Goal: Navigation & Orientation: Find specific page/section

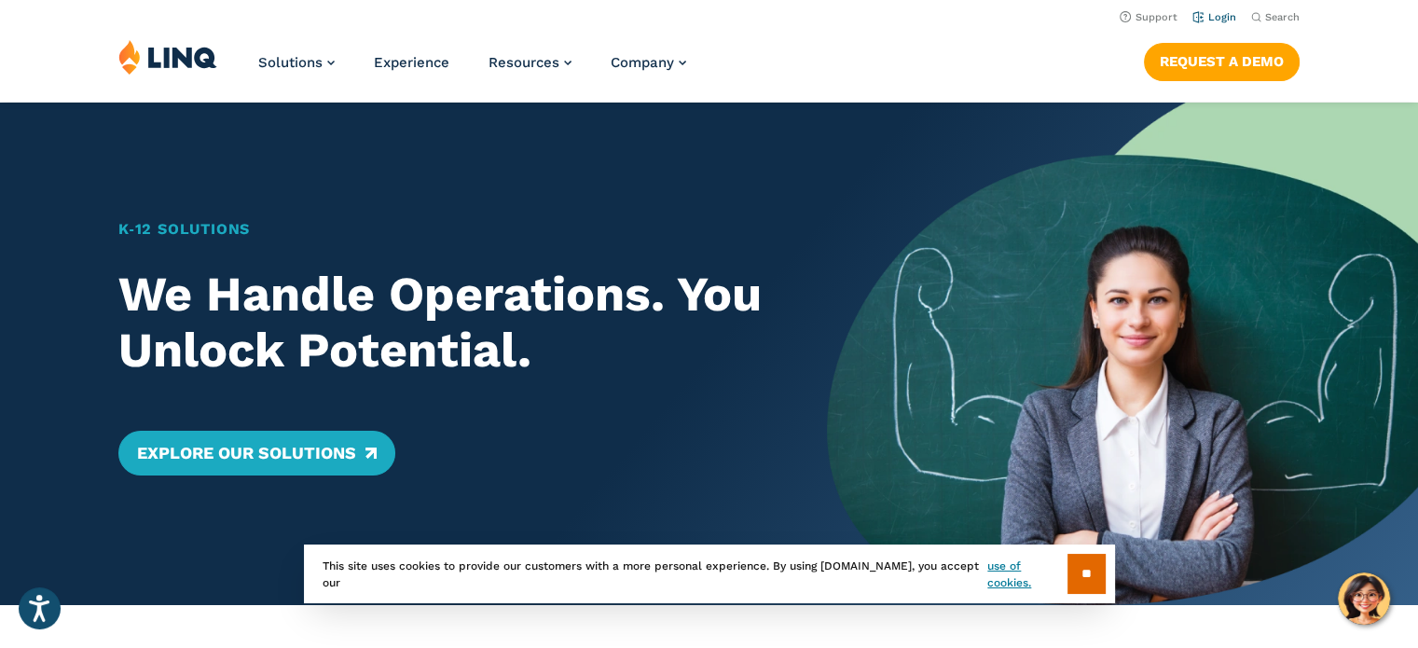
click at [1216, 18] on link "Login" at bounding box center [1214, 17] width 44 height 12
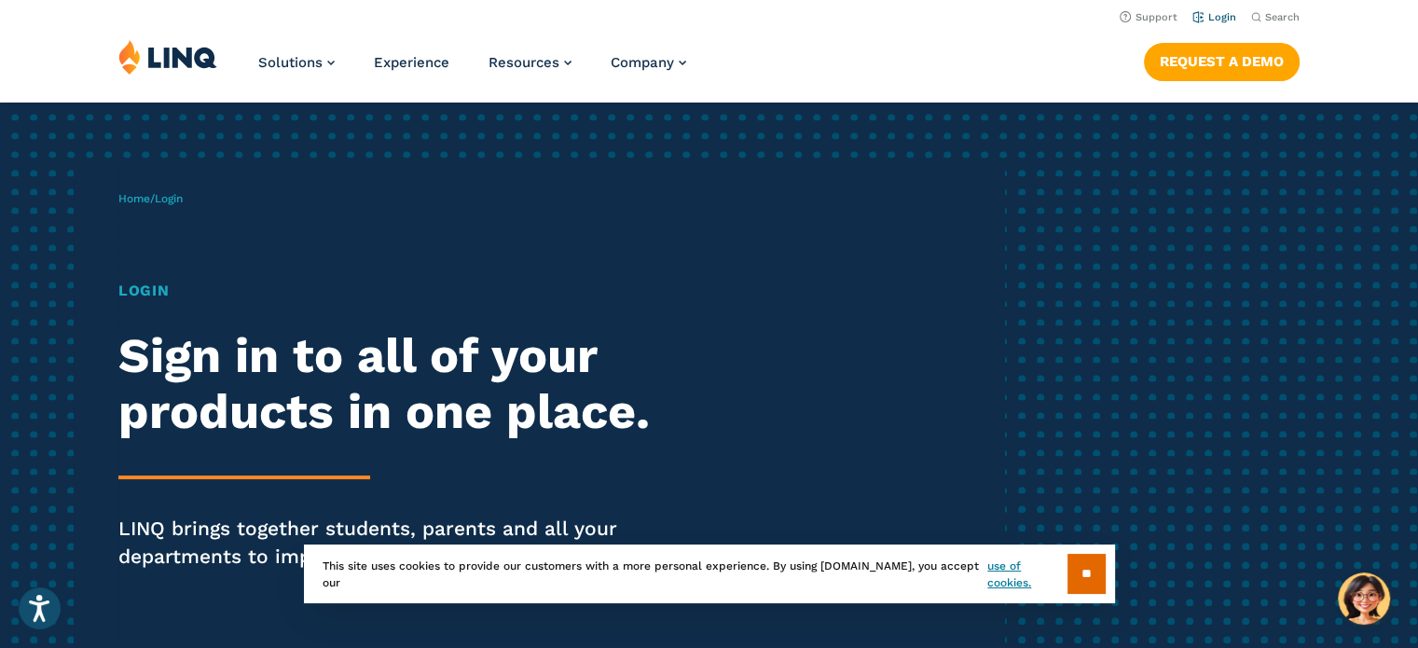
click at [1227, 21] on link "Login" at bounding box center [1214, 17] width 44 height 12
click at [1096, 565] on input "**" at bounding box center [1086, 574] width 38 height 40
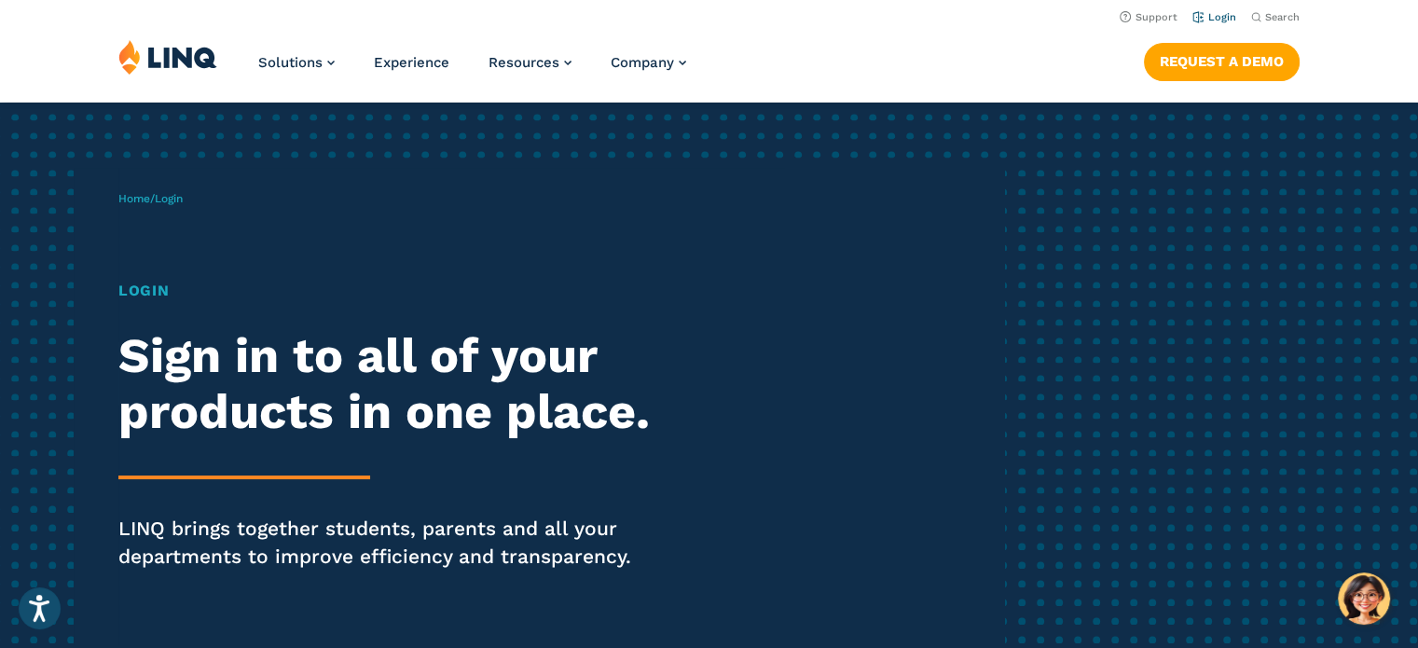
click at [1227, 18] on link "Login" at bounding box center [1214, 17] width 44 height 12
click at [1227, 17] on link "Login" at bounding box center [1214, 17] width 44 height 12
click at [1231, 19] on link "Login" at bounding box center [1214, 17] width 44 height 12
click at [1227, 15] on link "Login" at bounding box center [1214, 17] width 44 height 12
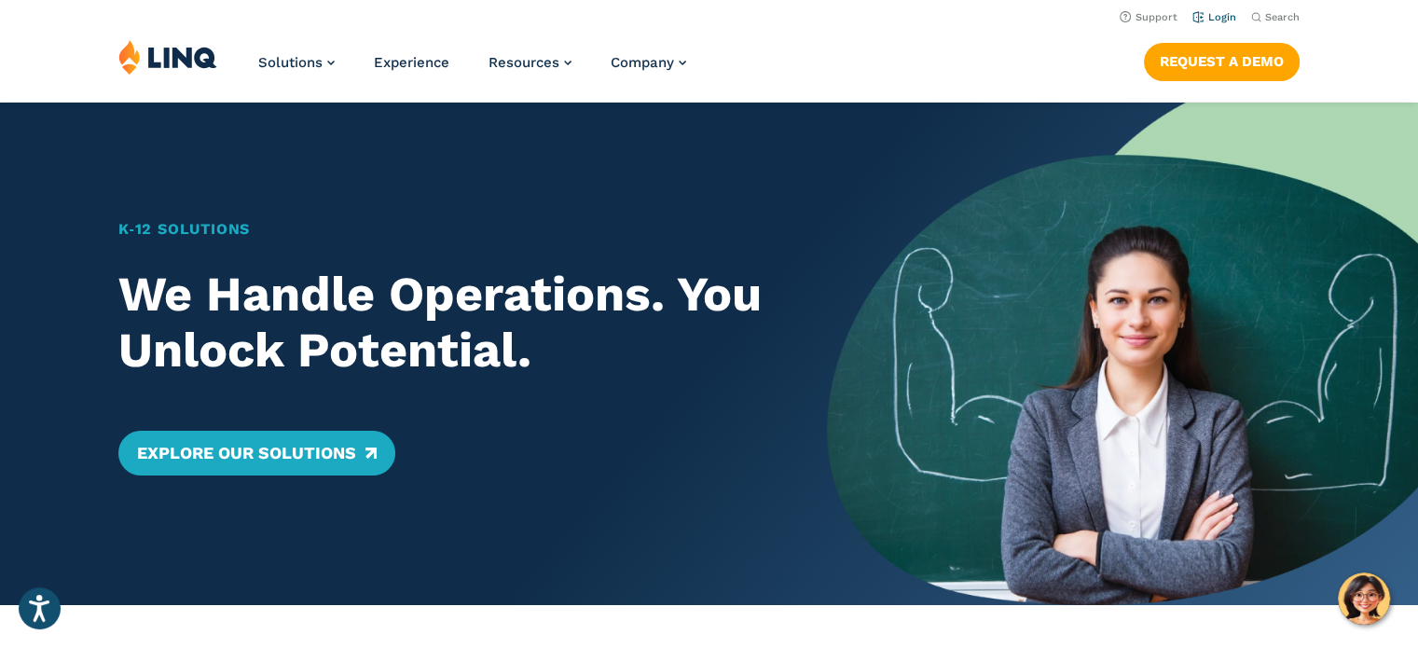
click at [1215, 16] on link "Login" at bounding box center [1214, 17] width 44 height 12
click at [1227, 14] on link "Login" at bounding box center [1214, 17] width 44 height 12
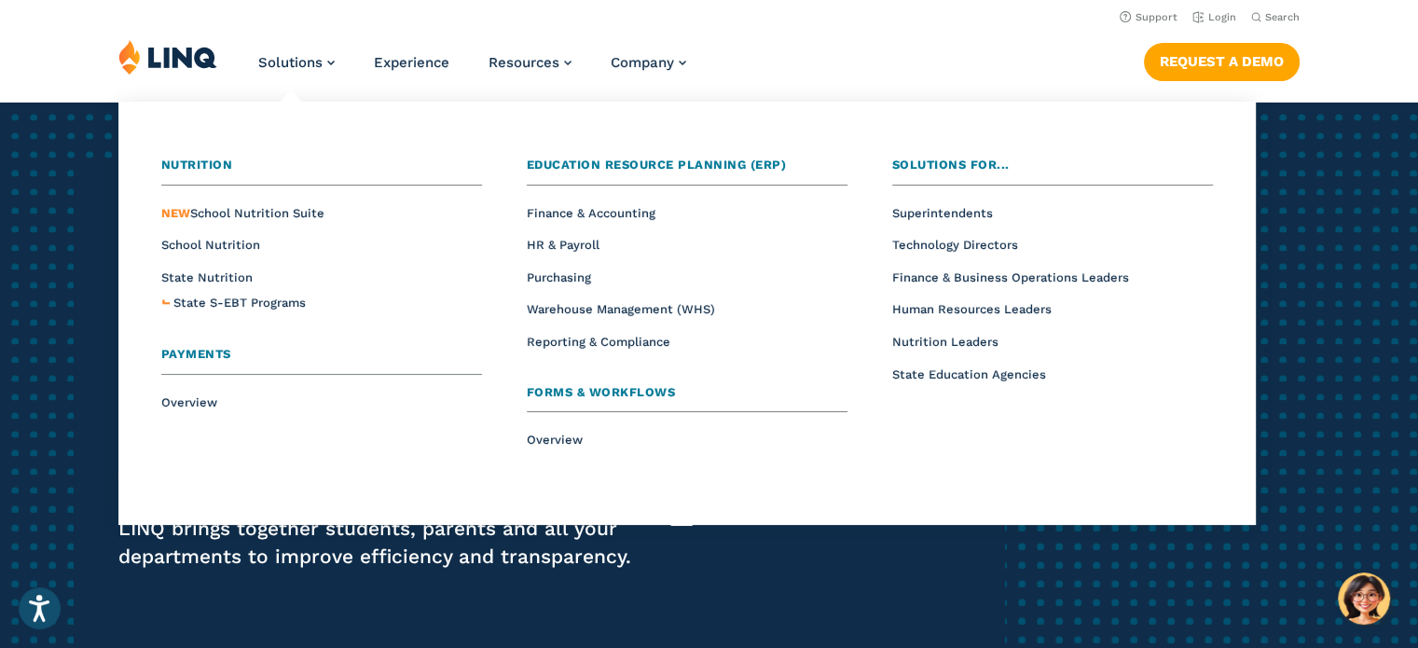
click at [229, 254] on li "School Nutrition" at bounding box center [321, 244] width 321 height 24
click at [232, 245] on span "School Nutrition" at bounding box center [210, 245] width 99 height 14
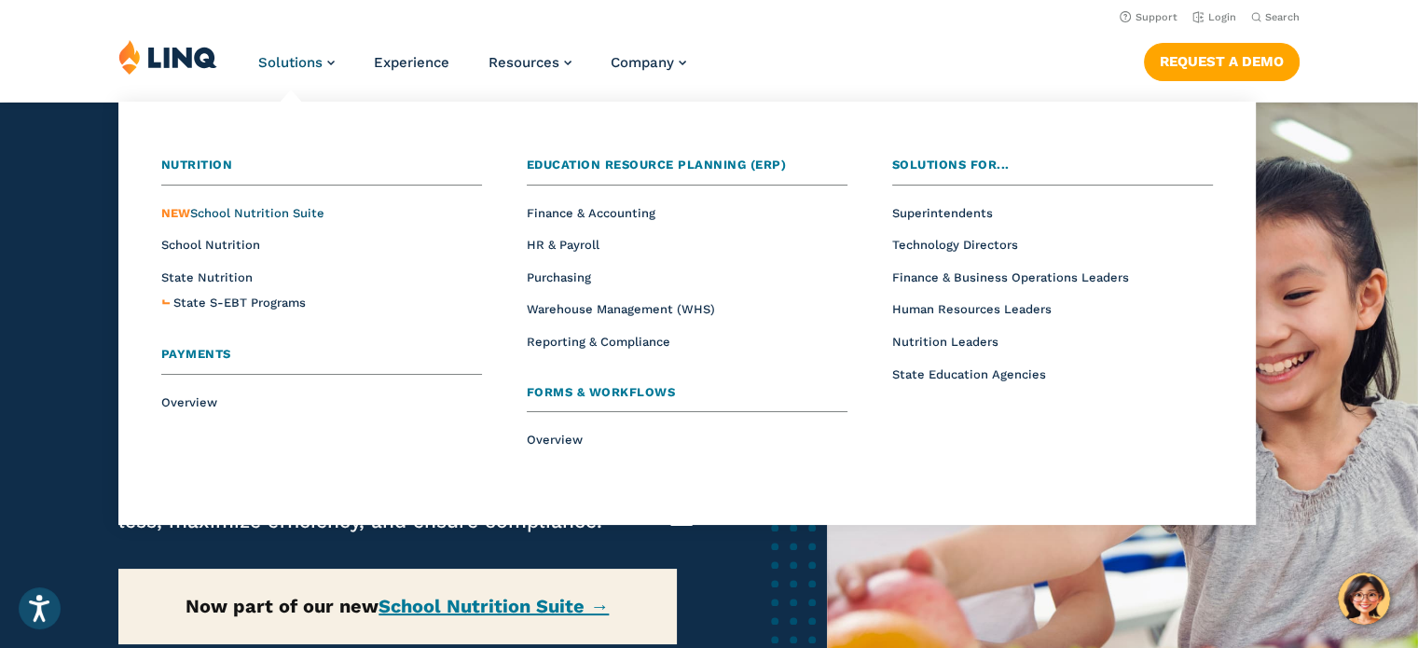
click at [257, 215] on span "NEW School Nutrition Suite" at bounding box center [242, 213] width 163 height 14
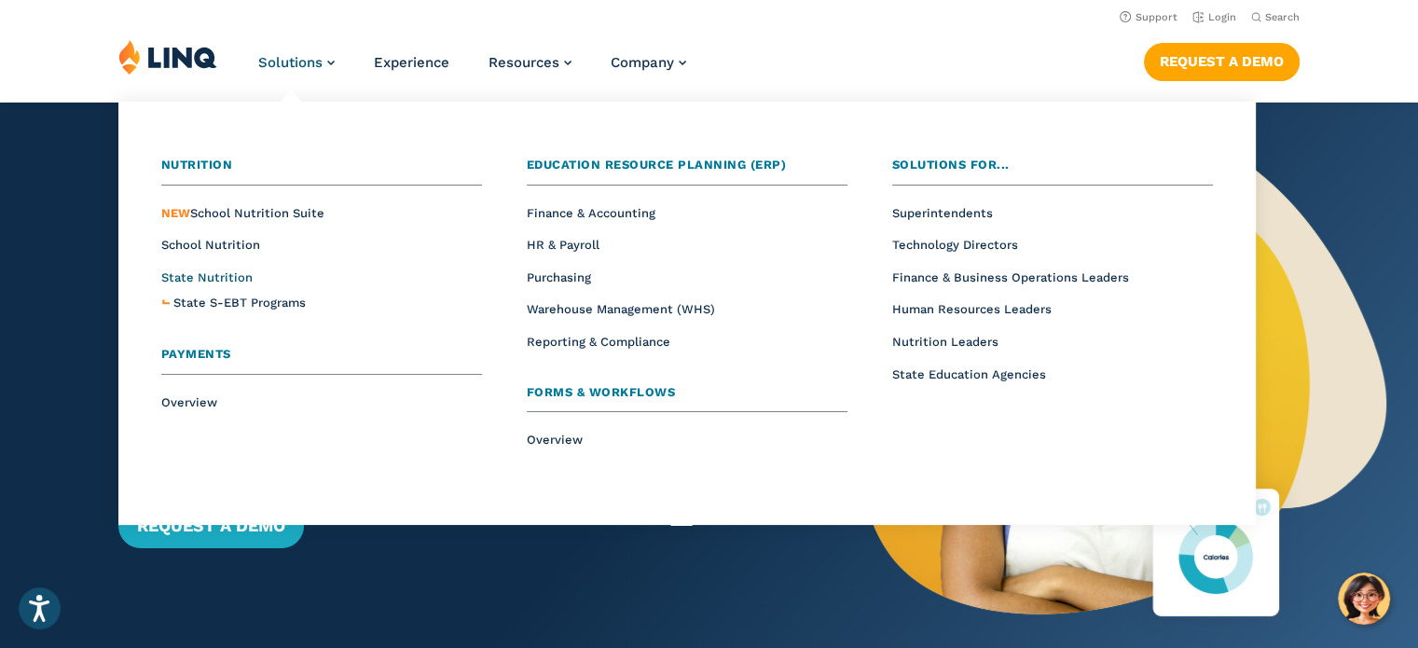
click at [205, 274] on span "State Nutrition" at bounding box center [206, 277] width 91 height 14
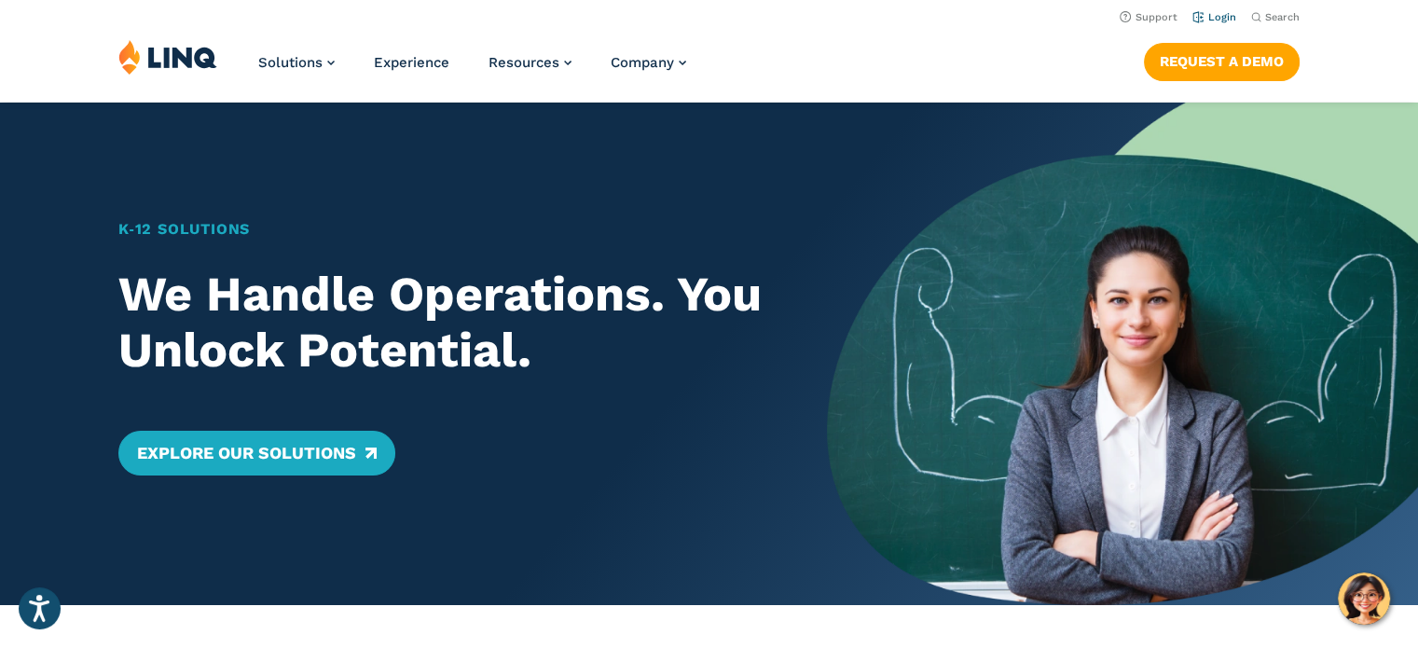
click at [1226, 19] on link "Login" at bounding box center [1214, 17] width 44 height 12
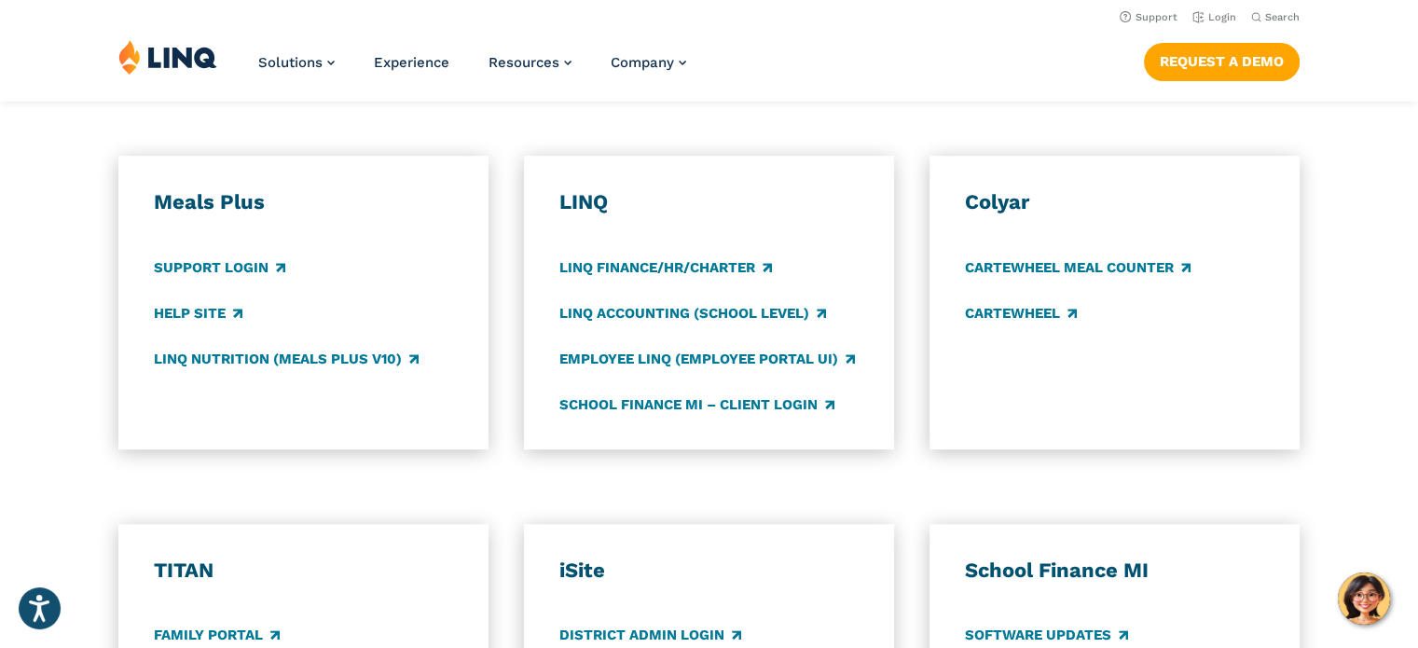
scroll to position [955, 0]
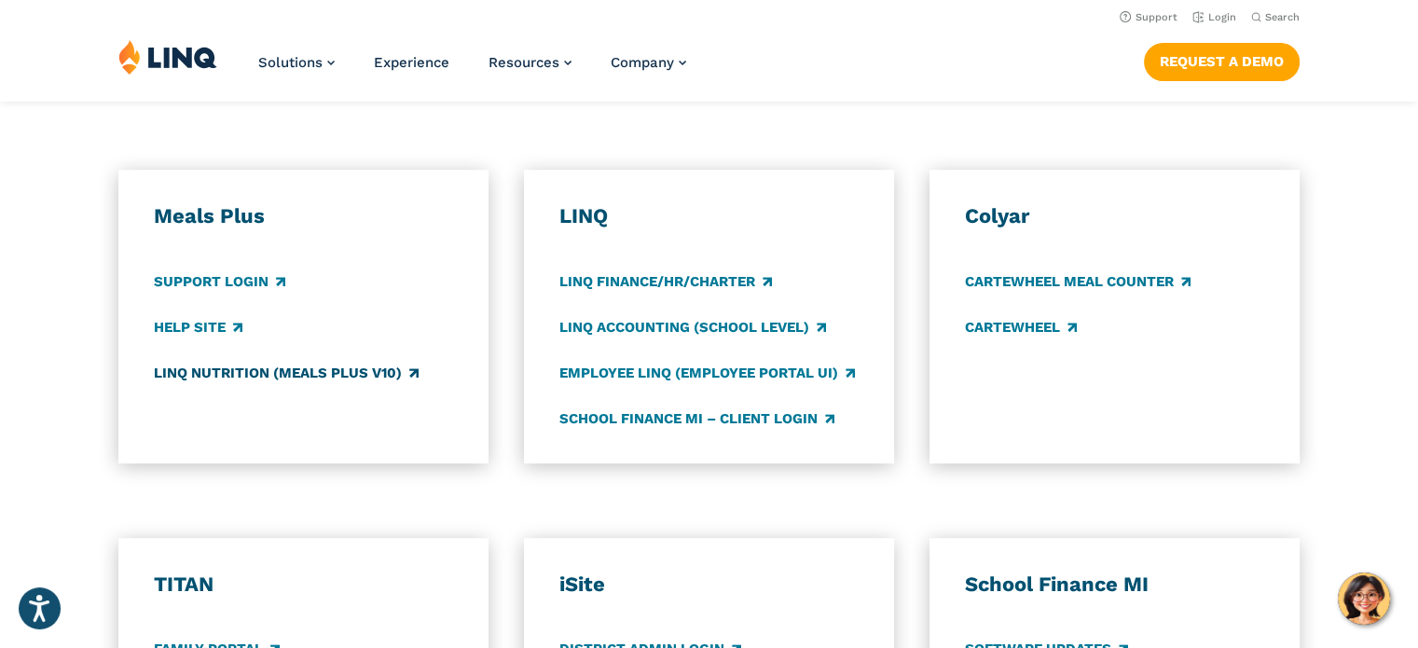
click at [254, 368] on link "LINQ Nutrition (Meals Plus v10)" at bounding box center [286, 373] width 265 height 21
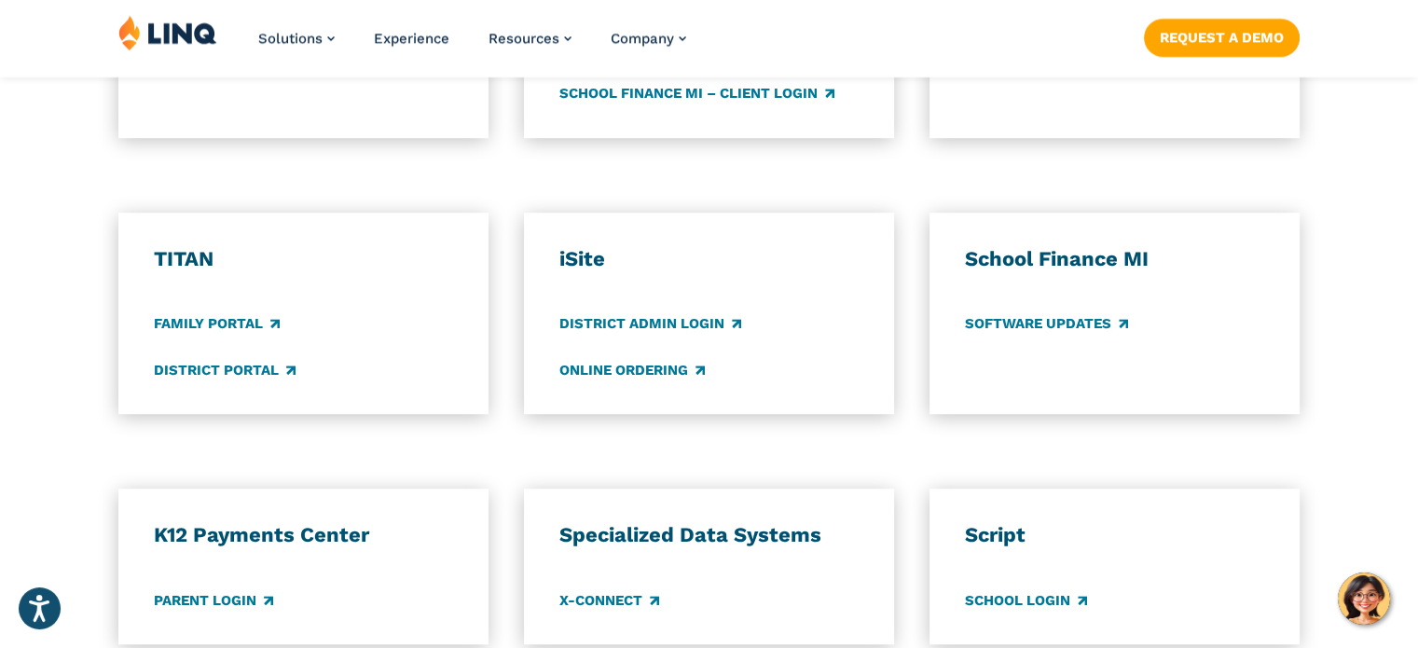
scroll to position [1287, 0]
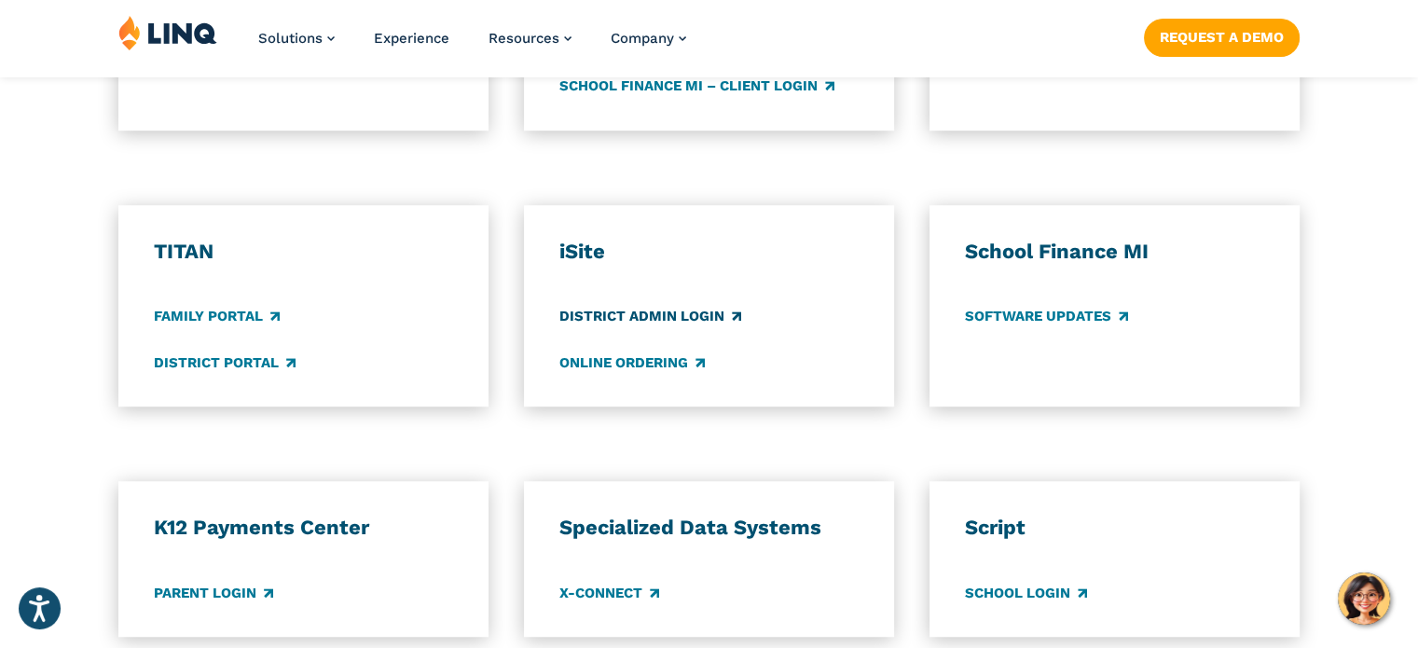
click at [581, 316] on link "District Admin Login" at bounding box center [650, 317] width 182 height 21
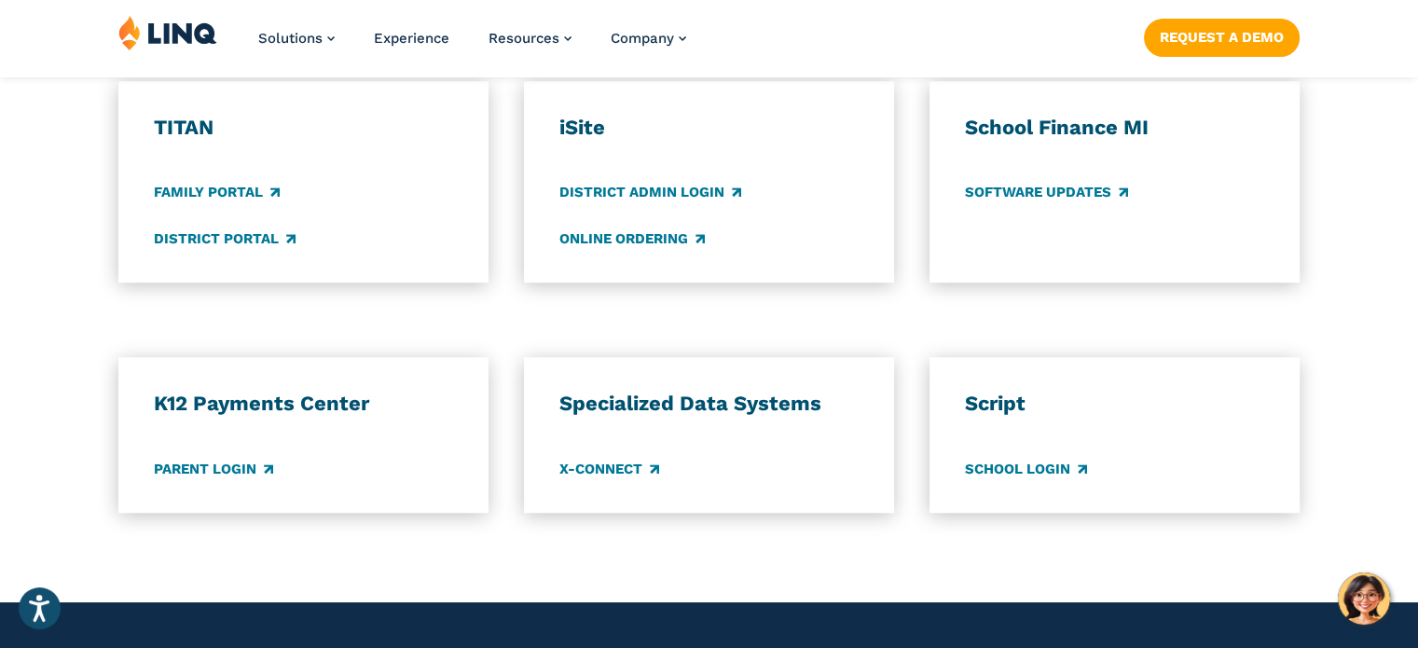
scroll to position [1425, 0]
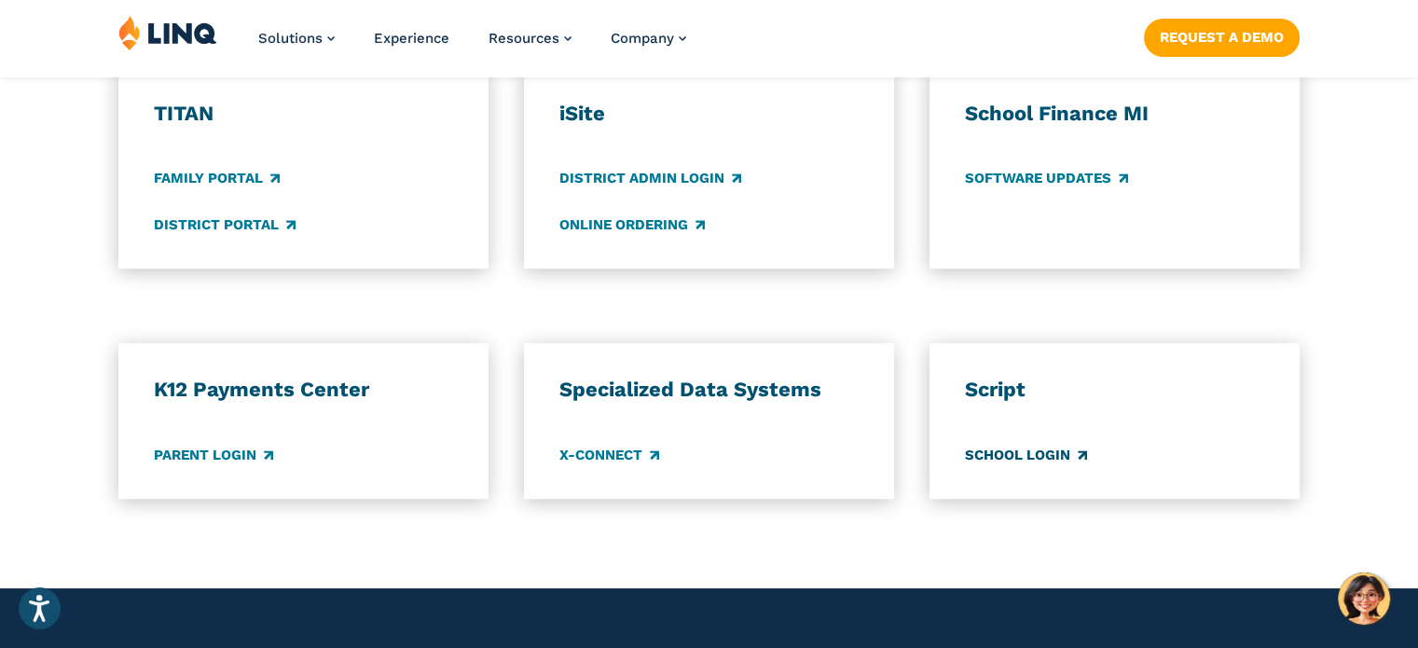
click at [1029, 451] on link "School Login" at bounding box center [1026, 455] width 122 height 21
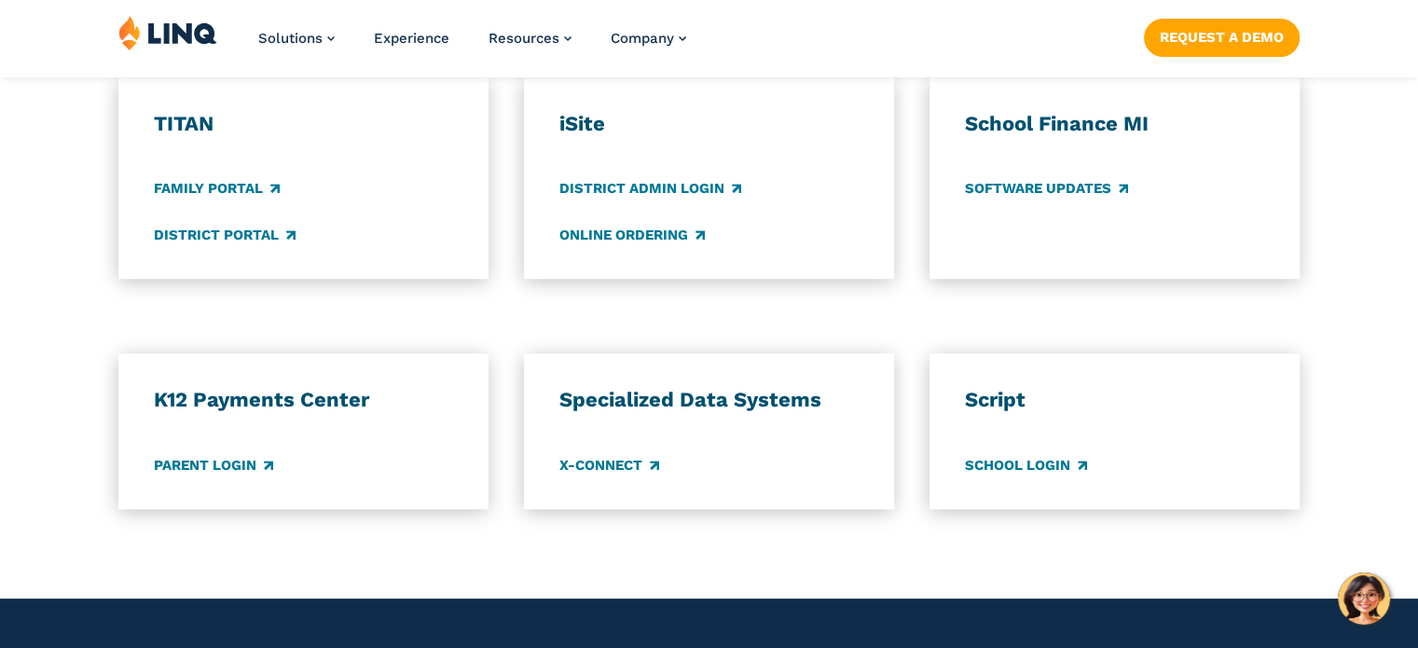
scroll to position [1425, 0]
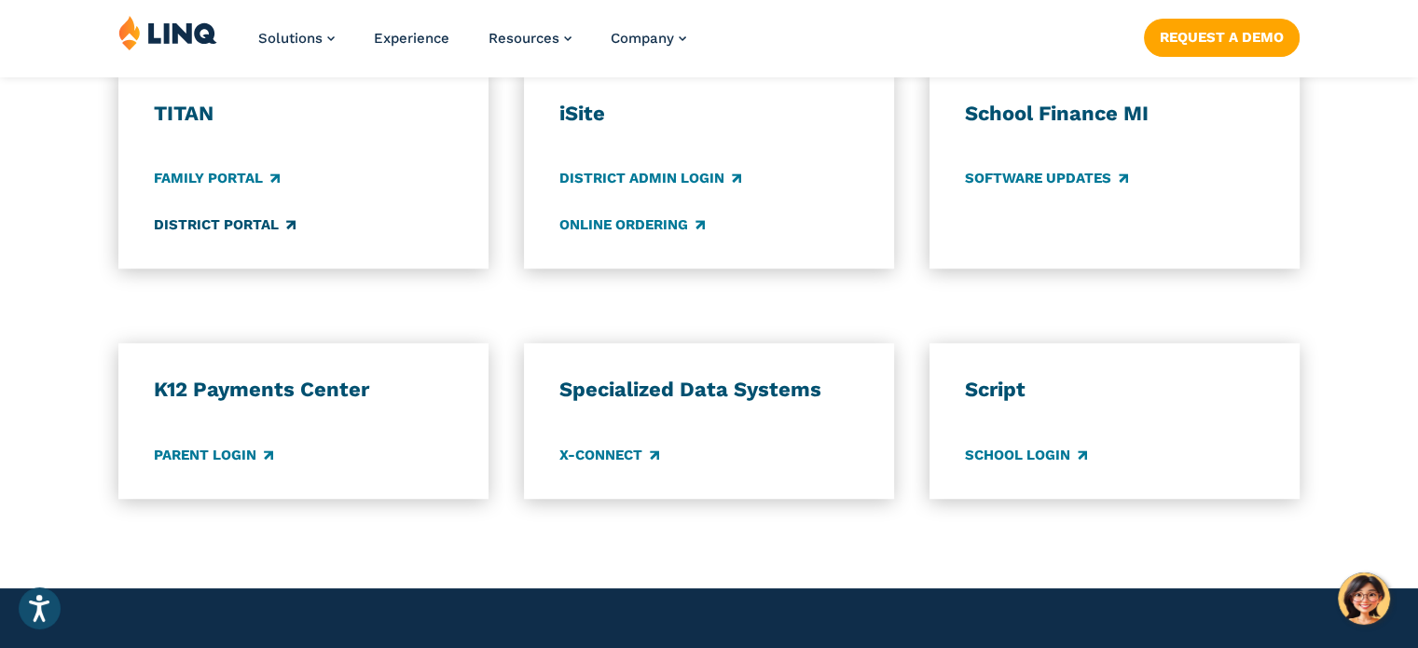
click at [237, 226] on link "District Portal" at bounding box center [225, 224] width 142 height 21
